Goal: Task Accomplishment & Management: Use online tool/utility

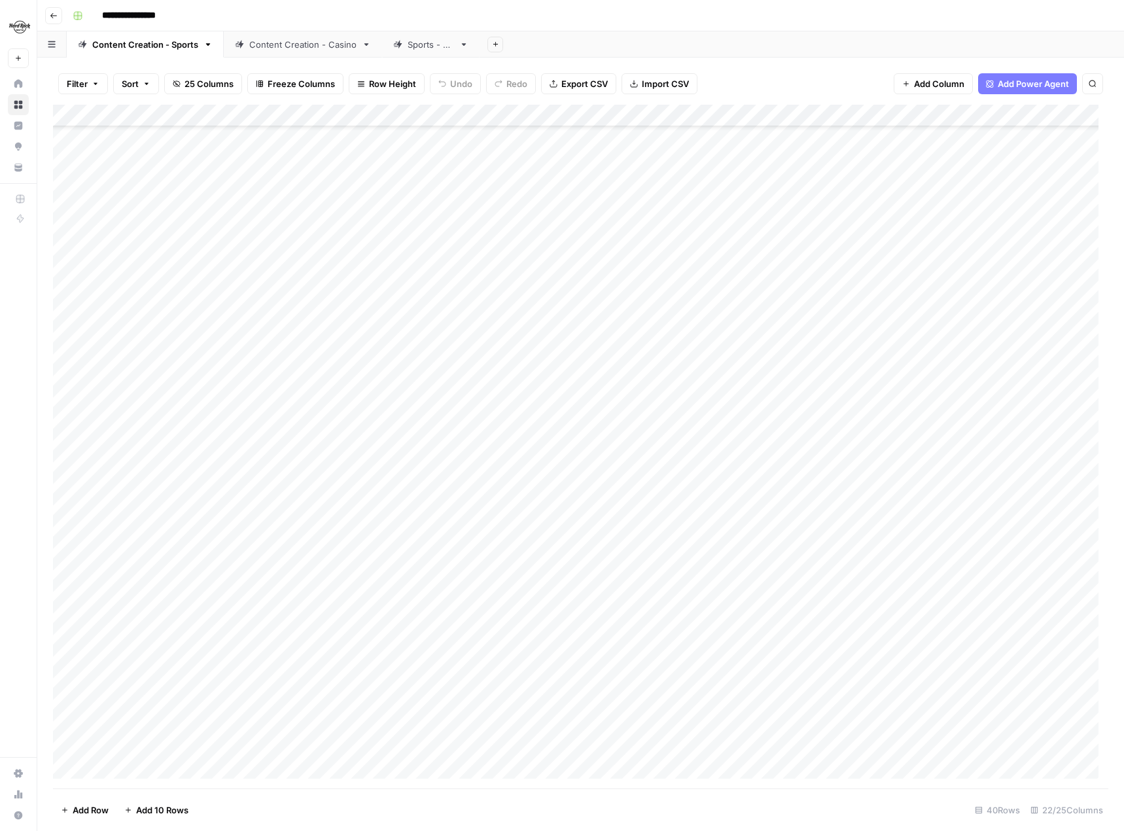
scroll to position [259, 0]
click at [440, 747] on div "Add Column" at bounding box center [580, 447] width 1055 height 684
click at [290, 47] on div "Content Creation - Casino" at bounding box center [302, 44] width 107 height 13
click at [885, 413] on div "Add Column" at bounding box center [580, 360] width 1055 height 510
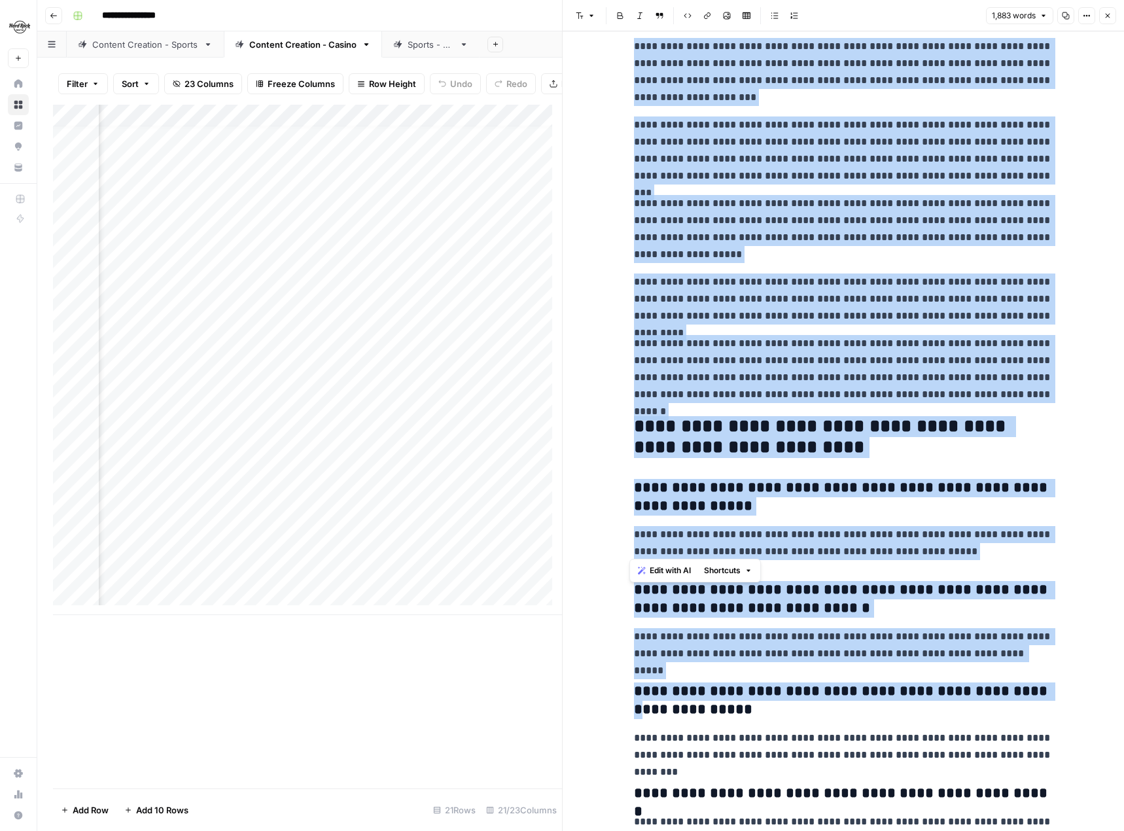
scroll to position [2838, 0]
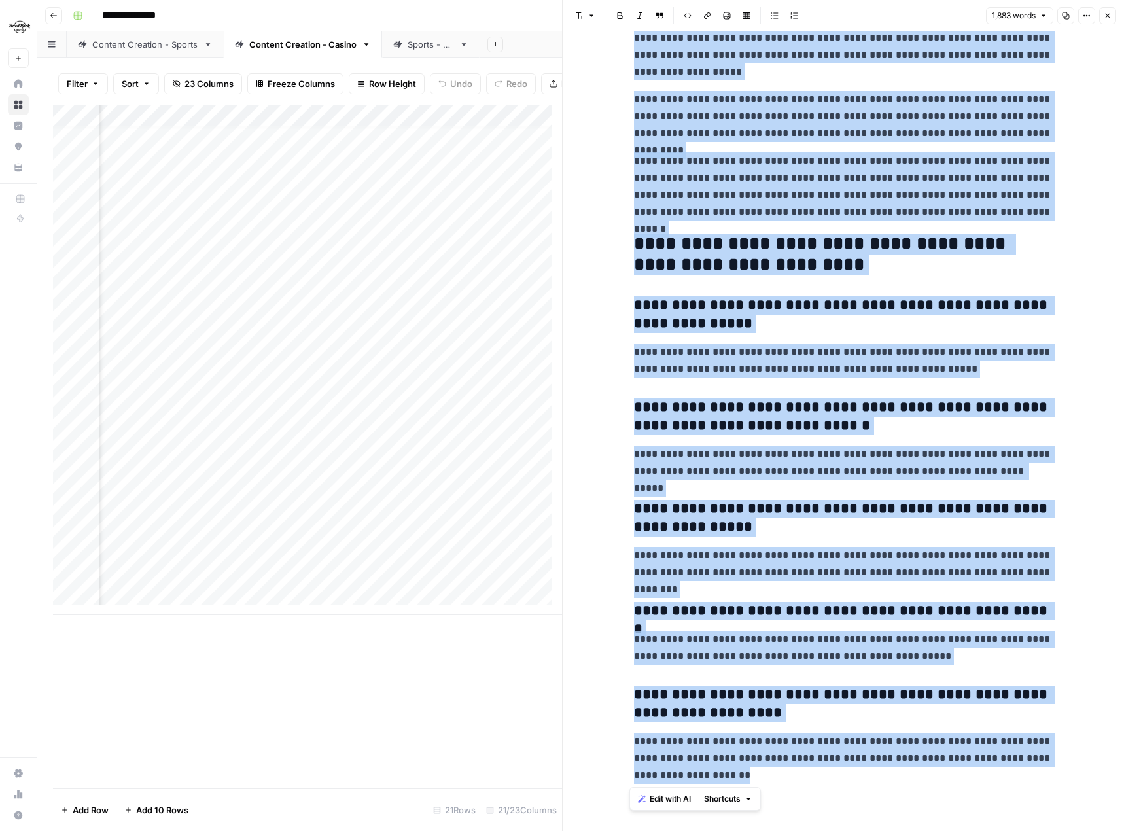
drag, startPoint x: 622, startPoint y: 69, endPoint x: 1085, endPoint y: 789, distance: 856.4
copy div "**********"
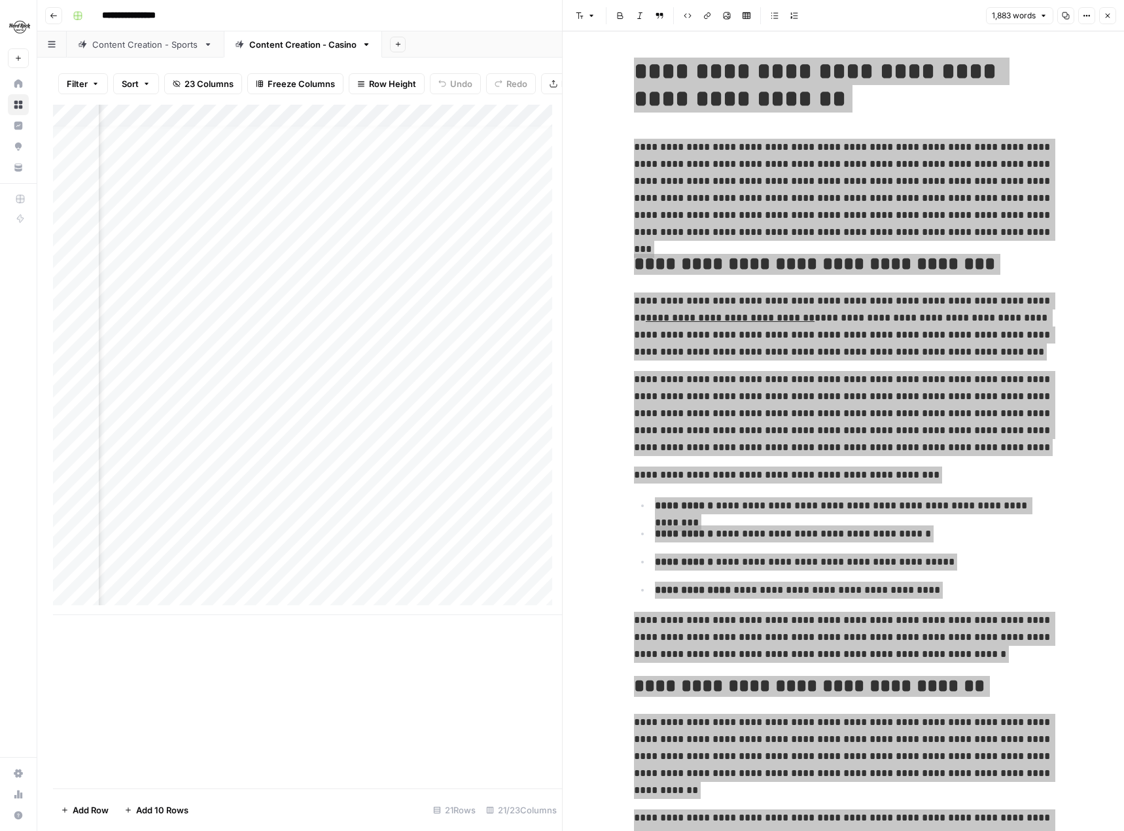
scroll to position [2838, 0]
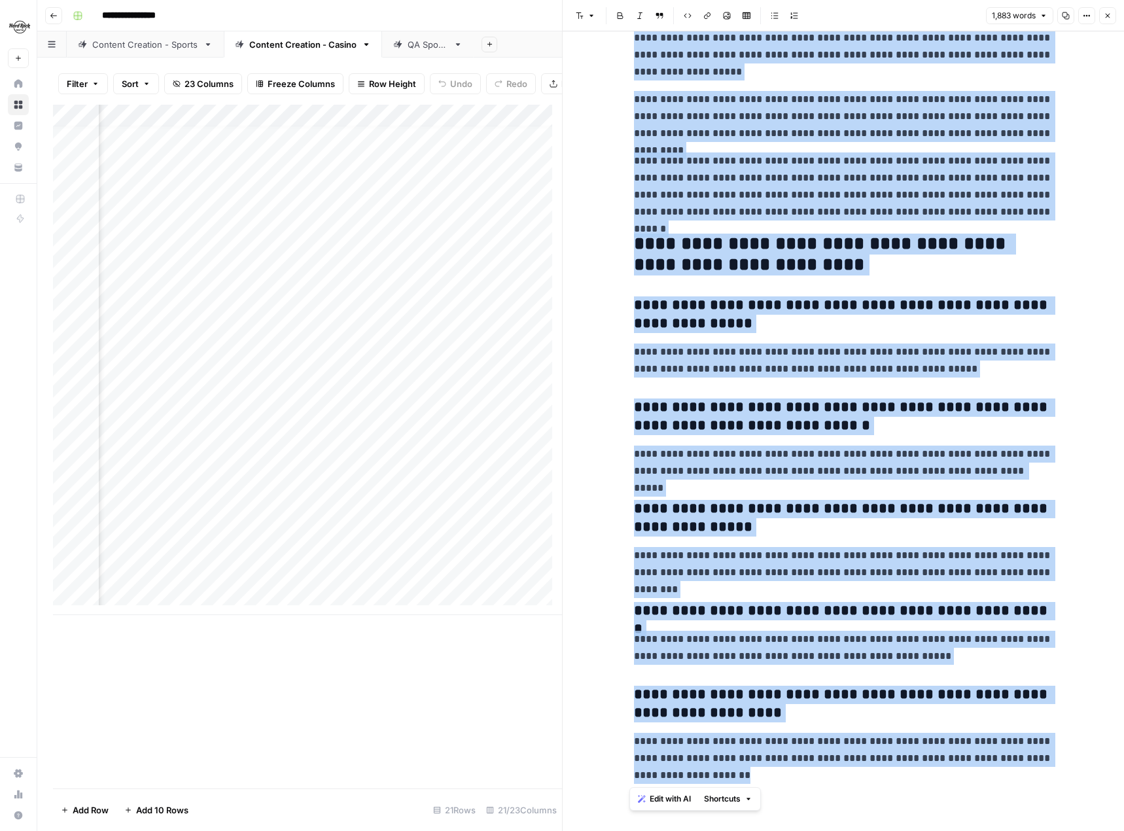
click at [912, 516] on h3 "**********" at bounding box center [843, 518] width 419 height 37
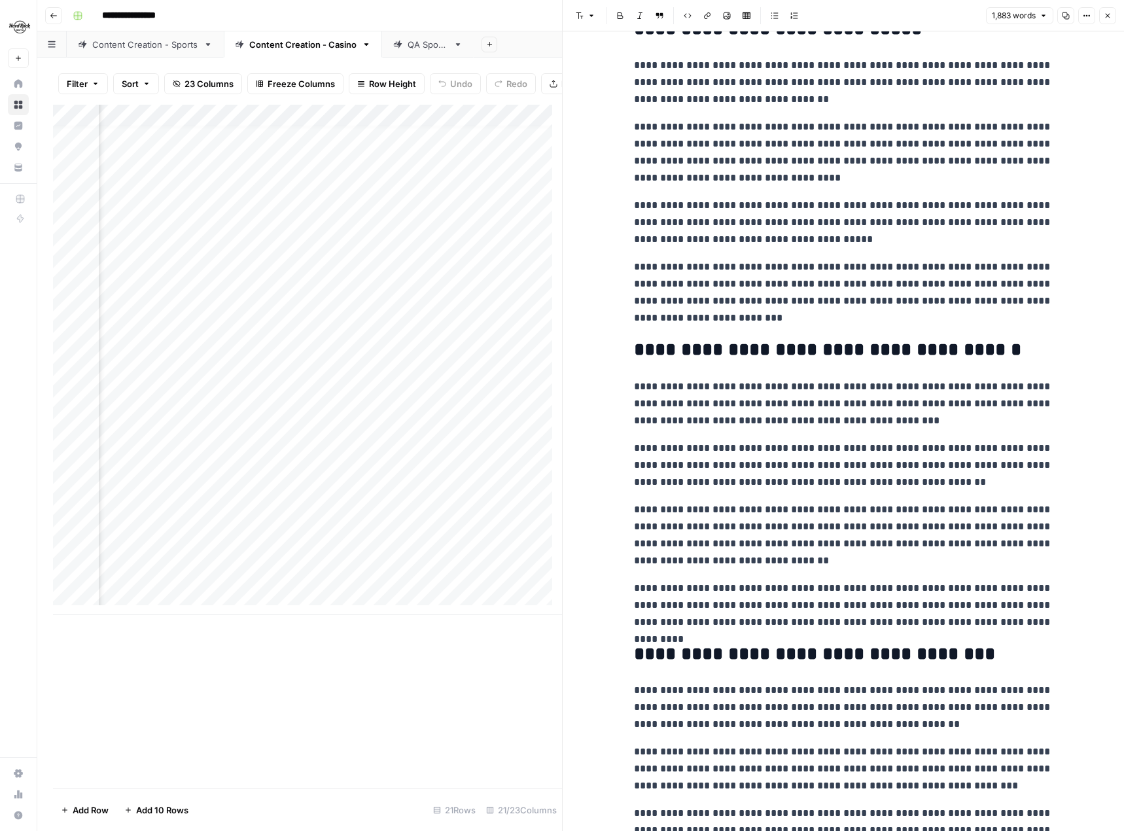
scroll to position [1595, 0]
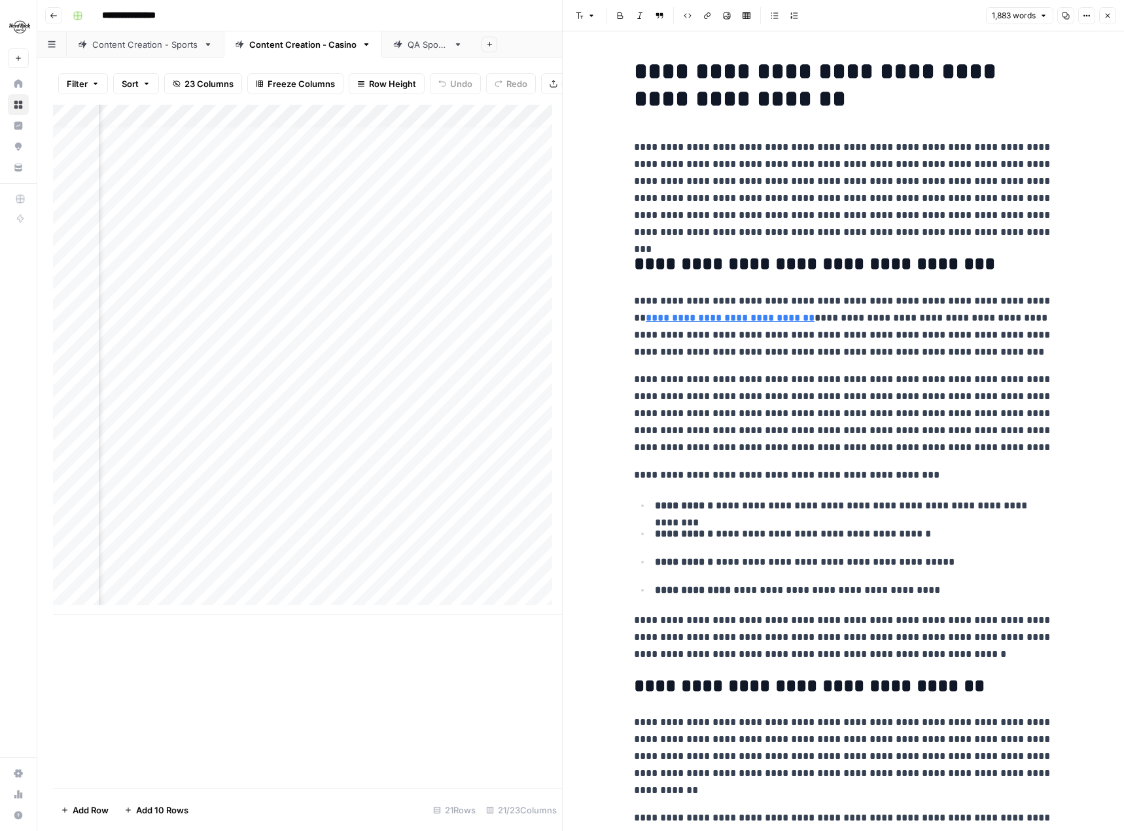
scroll to position [1595, 0]
